Goal: Obtain resource: Download file/media

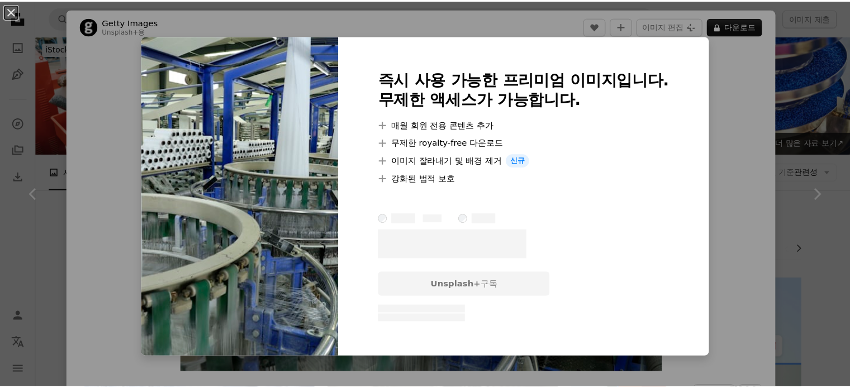
scroll to position [503, 0]
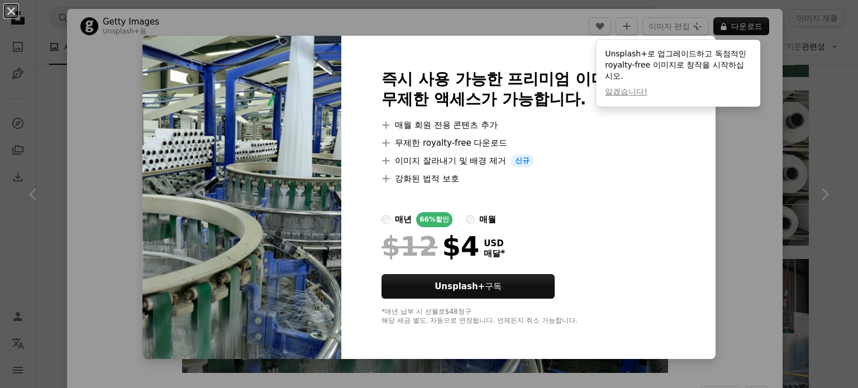
click at [298, 131] on img at bounding box center [241, 198] width 199 height 324
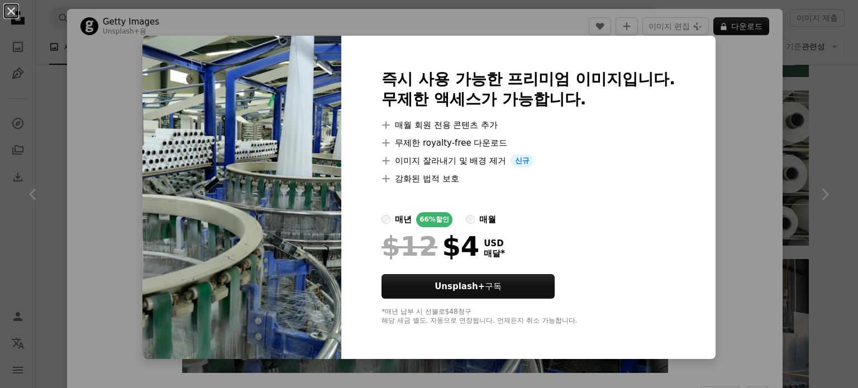
click at [744, 79] on div "An X shape 즉시 사용 가능한 프리미엄 이미지입니다. 무제한 액세스가 가능합니다. A plus sign 매월 회원 전용 콘텐츠 추가 A…" at bounding box center [429, 194] width 858 height 388
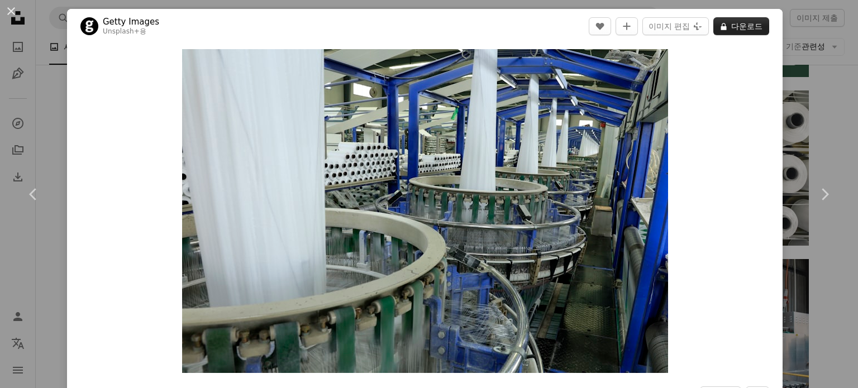
click at [720, 28] on icon "A lock" at bounding box center [724, 26] width 8 height 8
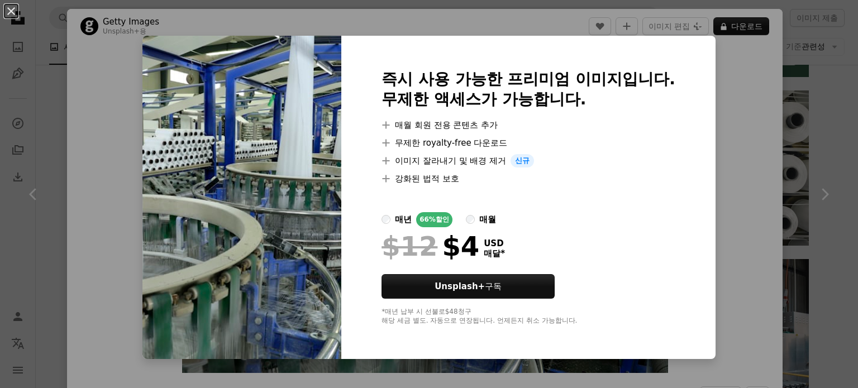
click at [212, 175] on img at bounding box center [241, 198] width 199 height 324
click at [11, 10] on button "An X shape" at bounding box center [10, 10] width 13 height 13
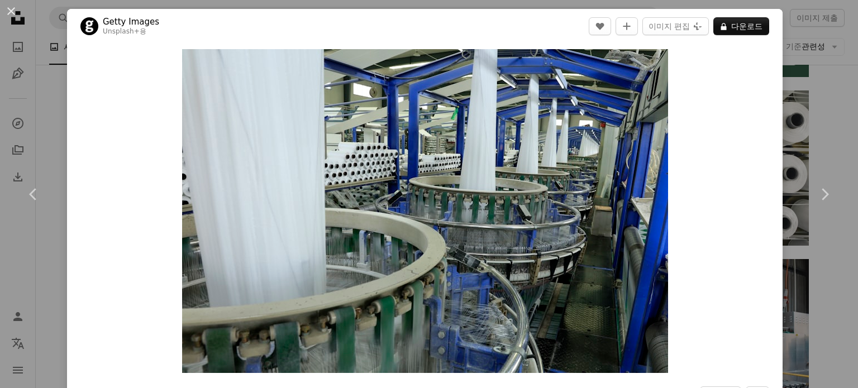
click at [11, 10] on button "An X shape" at bounding box center [10, 10] width 13 height 13
